Goal: Information Seeking & Learning: Find specific fact

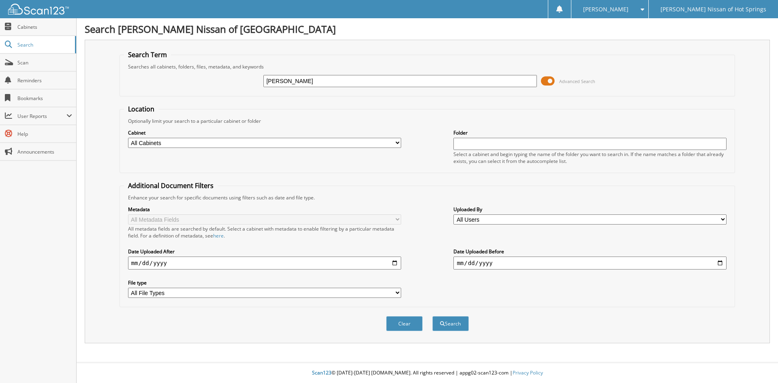
type input "[PERSON_NAME]"
click at [552, 81] on span at bounding box center [548, 81] width 14 height 12
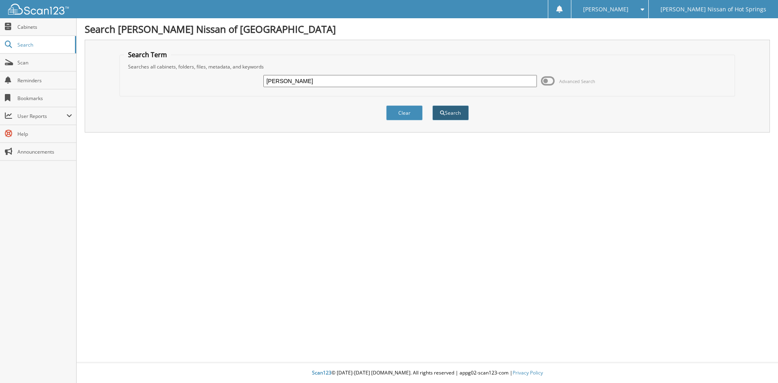
click at [451, 115] on button "Search" at bounding box center [450, 112] width 36 height 15
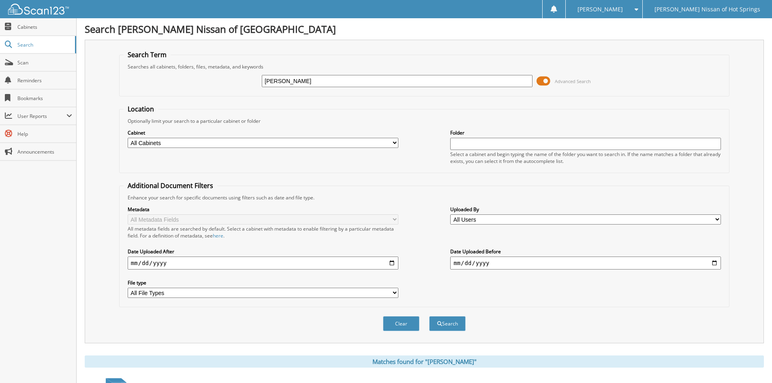
click at [545, 80] on span at bounding box center [543, 81] width 14 height 12
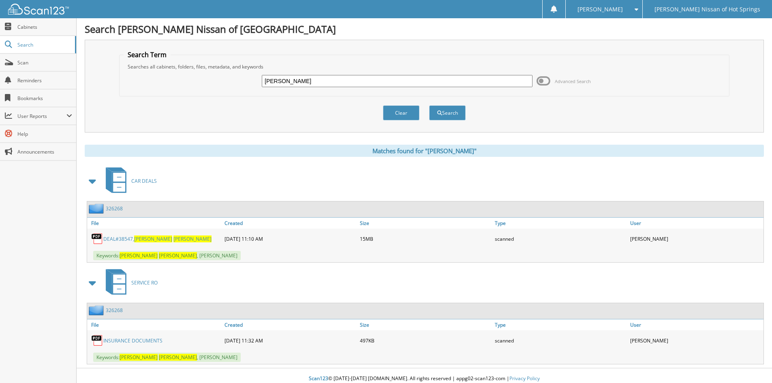
click at [173, 239] on span "ALLEN" at bounding box center [192, 238] width 38 height 7
